Goal: Task Accomplishment & Management: Use online tool/utility

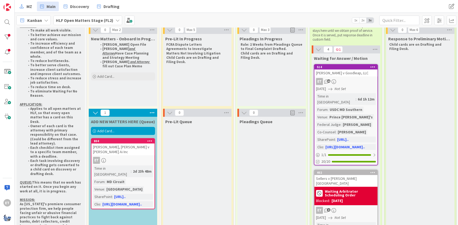
scroll to position [32, 0]
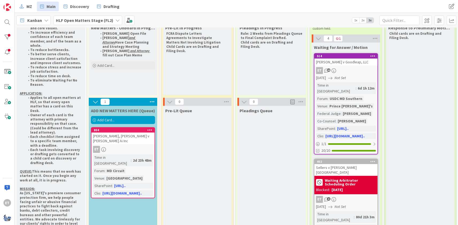
click at [107, 120] on span "Add Card..." at bounding box center [105, 120] width 17 height 5
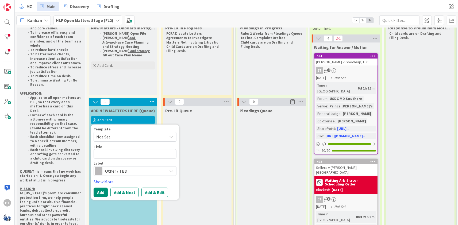
click at [118, 137] on span "Not Set" at bounding box center [129, 136] width 67 height 7
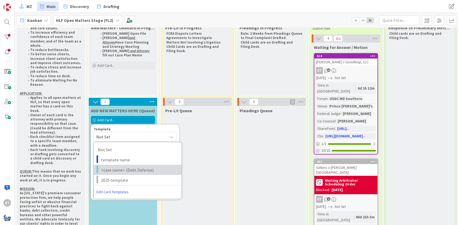
click at [125, 168] on span "<case name> (Debt Defense)" at bounding box center [139, 169] width 76 height 7
type textarea "x"
type textarea "<case name> (Debt Defense)"
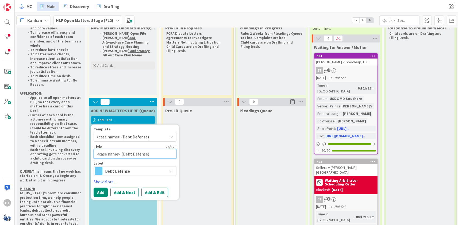
click at [120, 153] on textarea "<case name> (Debt Defense)" at bounding box center [135, 154] width 83 height 10
drag, startPoint x: 121, startPoint y: 154, endPoint x: 89, endPoint y: 153, distance: 31.5
click at [94, 153] on textarea "<case name> (Debt Defense)" at bounding box center [135, 154] width 83 height 10
type textarea "x"
type textarea "B(Debt Defense)"
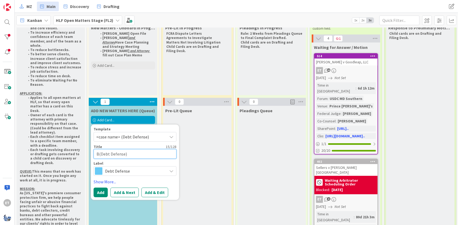
type textarea "x"
type textarea "Ba(Debt Defense)"
type textarea "x"
type textarea "Ban(Debt Defense)"
type textarea "x"
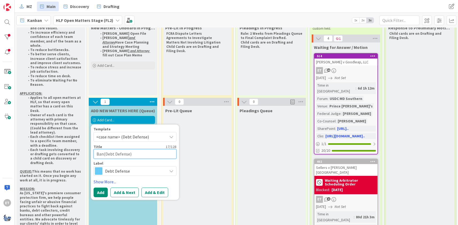
type textarea "Bank(Debt Defense)"
type textarea "x"
type textarea "Bank (Debt Defense)"
type textarea "x"
type textarea "Bank o(Debt Defense)"
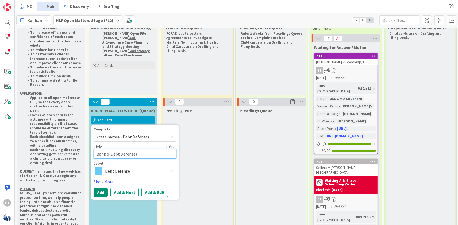
type textarea "x"
type textarea "Bank of(Debt Defense)"
type textarea "x"
type textarea "Bank of (Debt Defense)"
type textarea "x"
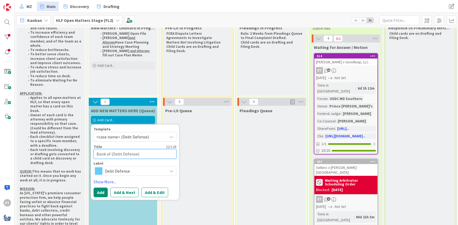
type textarea "Bank of A(Debt Defense)"
type textarea "x"
type textarea "Bank of Am(Debt Defense)"
type textarea "x"
type textarea "Bank of Ame(Debt Defense)"
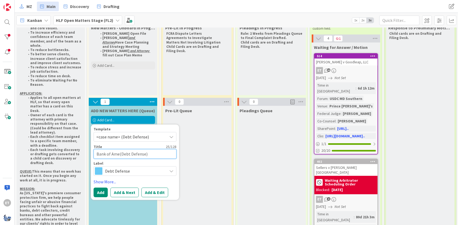
type textarea "x"
type textarea "Bank of Amer(Debt Defense)"
type textarea "x"
type textarea "Bank of Ameri(Debt Defense)"
type textarea "x"
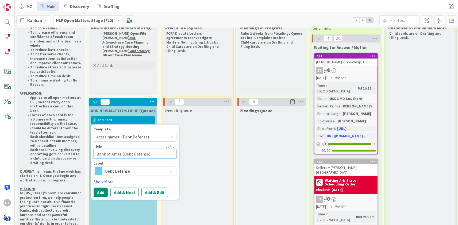
type textarea "Bank of Americ(Debt Defense)"
type textarea "x"
type textarea "Bank of America(Debt Defense)"
type textarea "x"
type textarea "Bank of America (Debt Defense)"
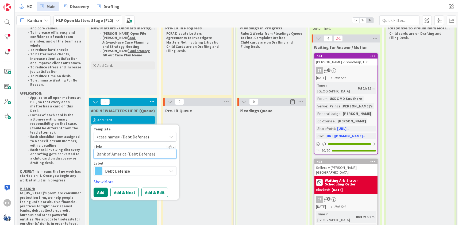
type textarea "x"
type textarea "Bank of America v(Debt Defense)"
type textarea "x"
type textarea "Bank of America v (Debt Defense)"
type textarea "x"
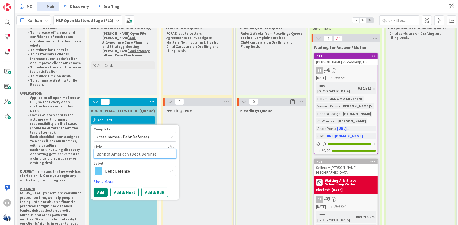
type textarea "Bank of America v C(Debt Defense)"
type textarea "x"
type textarea "Bank of America v Co(Debt Defense)"
type textarea "x"
type textarea "Bank of America v Coo(Debt Defense)"
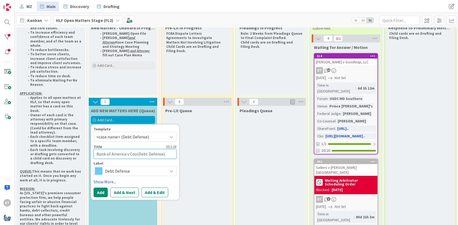
type textarea "x"
type textarea "Bank of America v Cool(Debt Defense)"
type textarea "x"
type textarea "Bank of America v Coole(Debt Defense)"
type textarea "x"
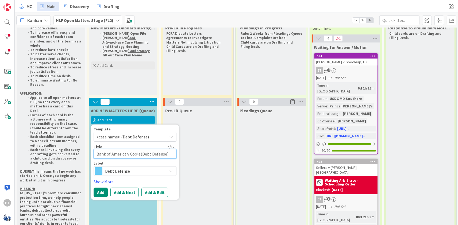
type textarea "Bank of America v [PERSON_NAME](Debt Defense)"
type textarea "x"
type textarea "Bank of America v [PERSON_NAME] (Debt Defense)"
click at [158, 193] on button "Add & Edit" at bounding box center [154, 193] width 27 height 10
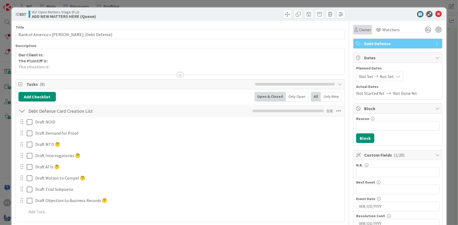
click at [369, 31] on span "Owner" at bounding box center [365, 29] width 12 height 6
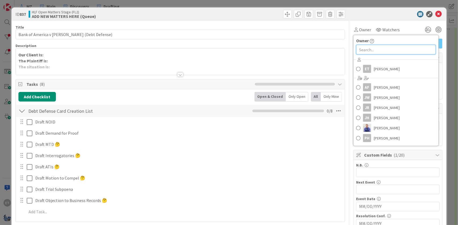
click at [371, 51] on input "text" at bounding box center [396, 50] width 80 height 10
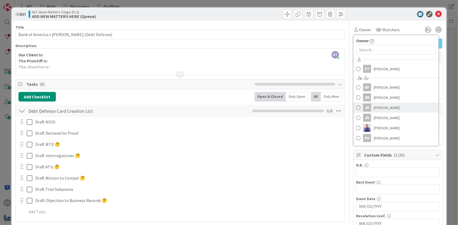
click at [359, 106] on span at bounding box center [358, 108] width 4 height 8
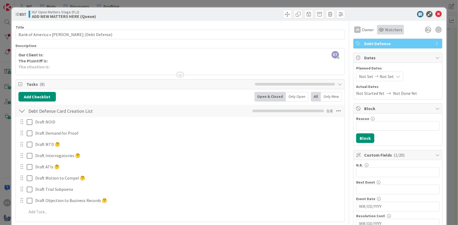
click at [386, 30] on span "Watchers" at bounding box center [393, 29] width 17 height 6
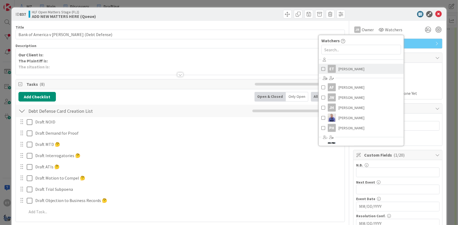
click at [322, 68] on span at bounding box center [323, 69] width 4 height 8
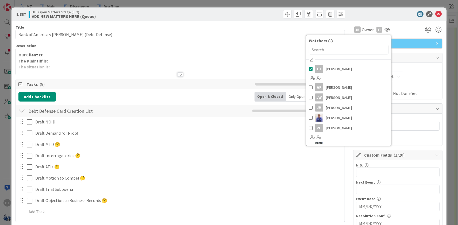
click at [420, 70] on span "Planned Dates" at bounding box center [397, 68] width 83 height 6
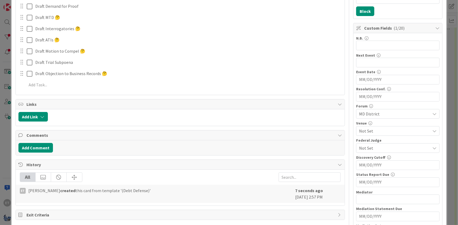
scroll to position [129, 0]
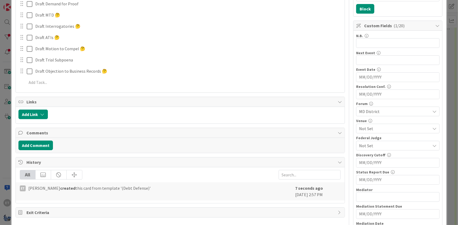
click at [375, 128] on span "Not Set" at bounding box center [394, 128] width 71 height 6
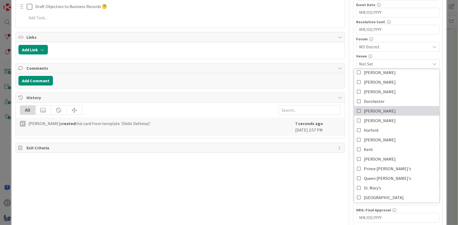
scroll to position [65, 0]
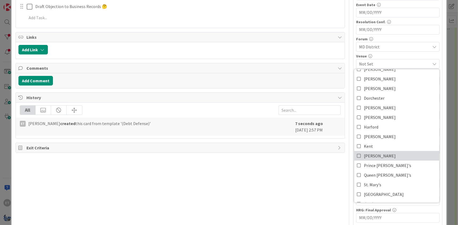
click at [374, 155] on span "[PERSON_NAME]" at bounding box center [380, 156] width 32 height 8
click at [384, 54] on div "Venue" at bounding box center [397, 56] width 83 height 4
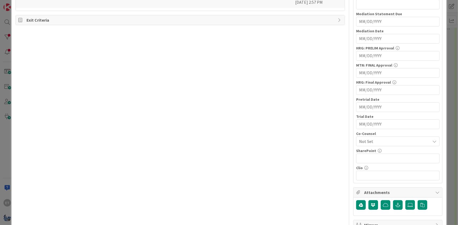
scroll to position [323, 0]
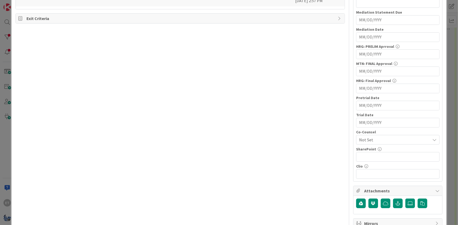
click at [361, 121] on input "MM/DD/YYYY" at bounding box center [397, 122] width 77 height 9
type input "[DATE]"
click at [382, 112] on div "N.B. 0 / 32 Next Event 0 / 32 Event Date Navigate forward to interact with the …" at bounding box center [397, 8] width 83 height 339
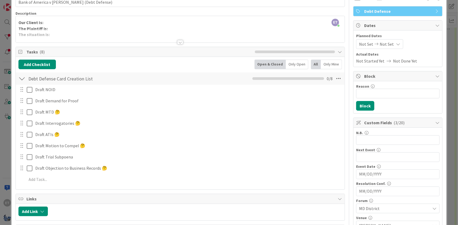
scroll to position [65, 0]
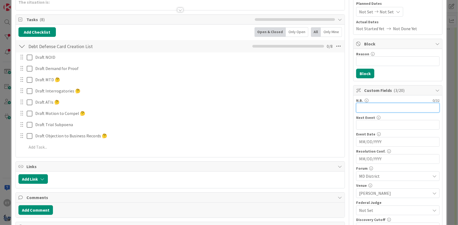
click at [369, 108] on input "text" at bounding box center [397, 108] width 83 height 10
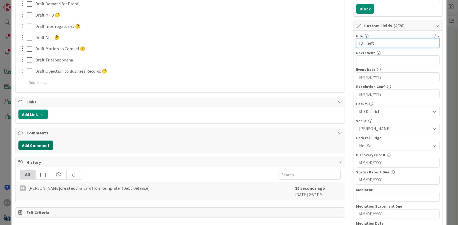
type input "ID Theft"
click at [38, 143] on button "Add Comment" at bounding box center [35, 146] width 34 height 10
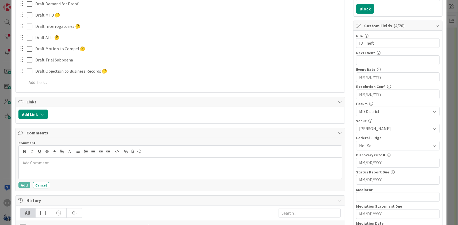
click at [71, 167] on div at bounding box center [180, 168] width 323 height 21
click at [90, 163] on p "Potential for good Affirmative case." at bounding box center [180, 163] width 319 height 6
click at [22, 184] on button "Add" at bounding box center [24, 185] width 12 height 6
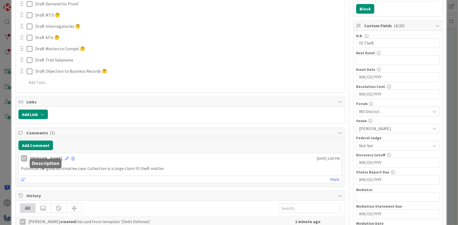
scroll to position [0, 0]
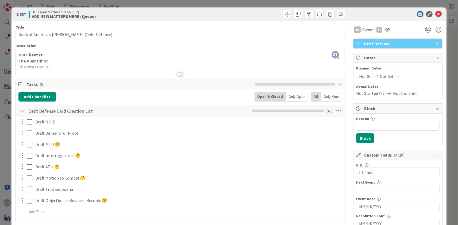
click at [113, 61] on div "Our Client Is: The Plaintiff is: The situation is:" at bounding box center [180, 63] width 329 height 24
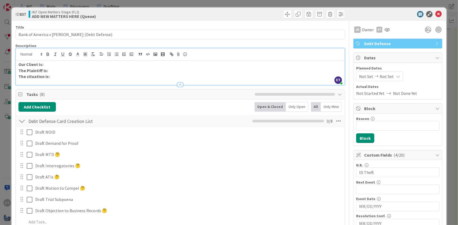
click at [51, 63] on p "Our Client Is:" at bounding box center [179, 64] width 323 height 6
click at [52, 70] on p "The Plaintiff is:" at bounding box center [179, 71] width 323 height 6
click at [63, 75] on p "The situation is:" at bounding box center [179, 76] width 323 height 6
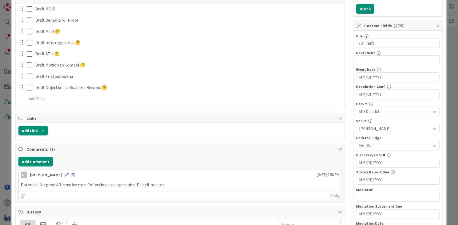
scroll to position [65, 0]
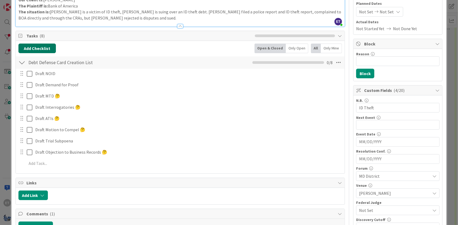
click at [36, 46] on button "Add Checklist" at bounding box center [36, 49] width 37 height 10
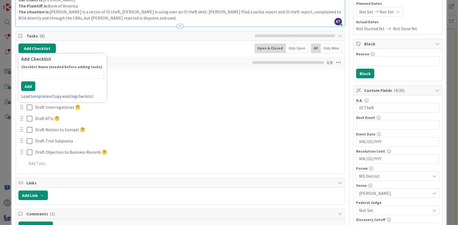
click at [58, 70] on input at bounding box center [62, 74] width 83 height 10
type input "Misc"
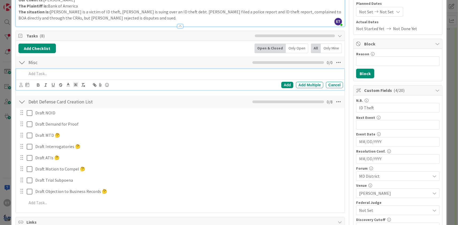
click at [37, 72] on p at bounding box center [184, 74] width 314 height 6
click at [54, 73] on p "EJT to contact [PERSON_NAME] regarding separate UHG case." at bounding box center [184, 74] width 314 height 6
click at [169, 74] on p "EJT to contact collection counsel [PERSON_NAME] regarding separate UHG case." at bounding box center [184, 74] width 314 height 6
click at [20, 85] on icon at bounding box center [20, 85] width 3 height 4
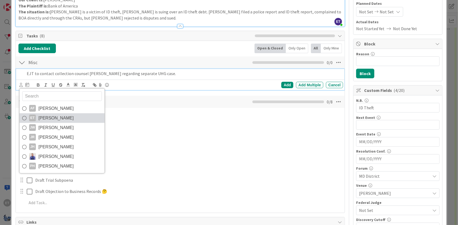
click at [41, 117] on span "[PERSON_NAME]" at bounding box center [55, 118] width 35 height 8
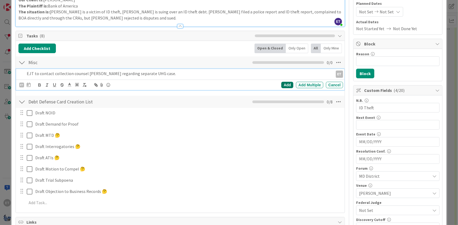
click at [290, 83] on div "Add" at bounding box center [287, 85] width 12 height 6
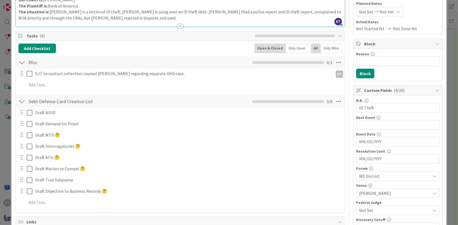
scroll to position [0, 0]
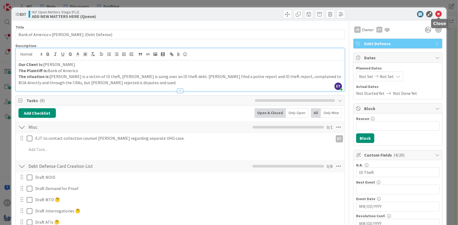
click at [438, 15] on icon at bounding box center [438, 14] width 6 height 6
